Goal: Task Accomplishment & Management: Manage account settings

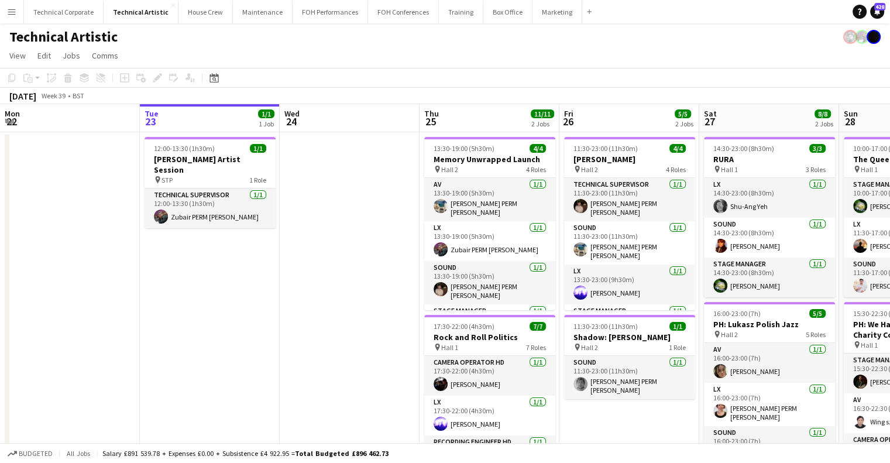
click at [337, 248] on app-date-cell at bounding box center [350, 321] width 140 height 379
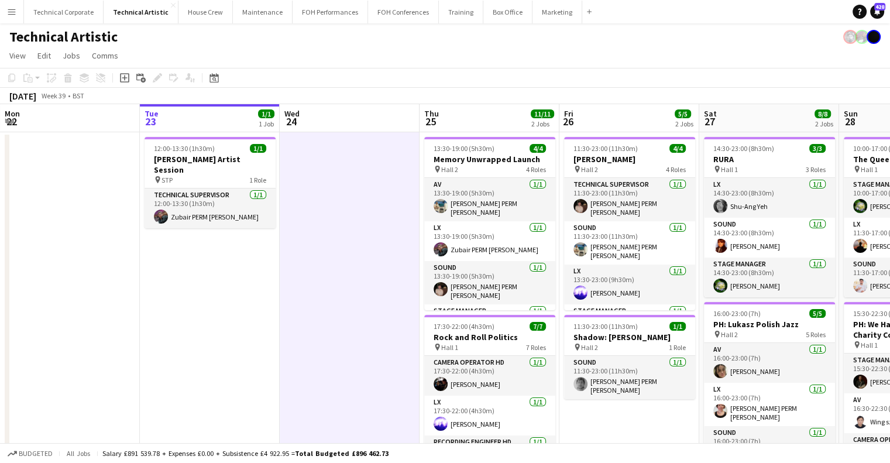
click at [337, 248] on app-date-cell at bounding box center [350, 321] width 140 height 379
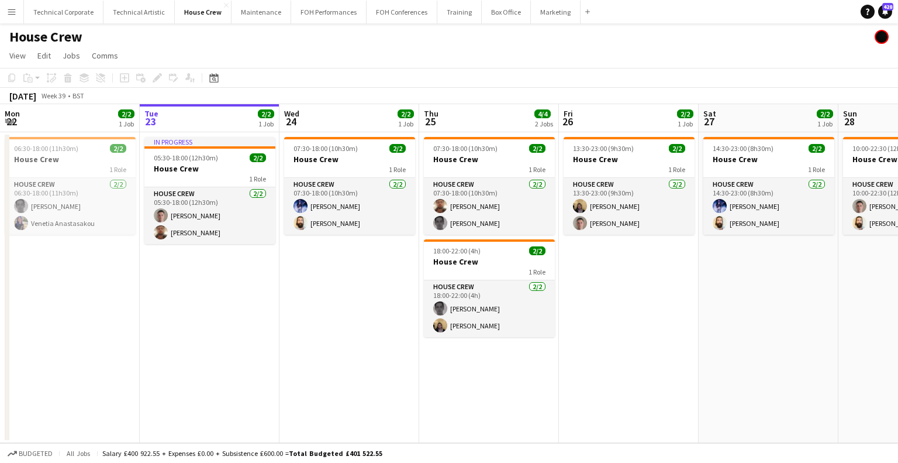
scroll to position [0, 294]
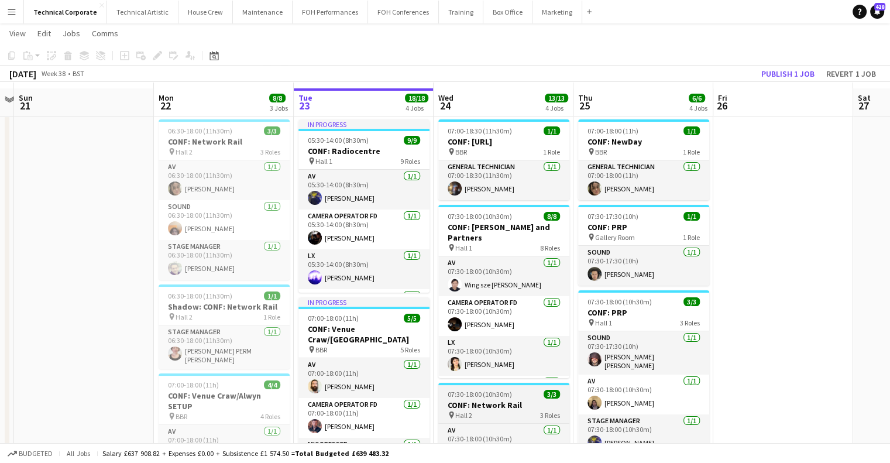
scroll to position [5, 0]
